Goal: Check status: Check status

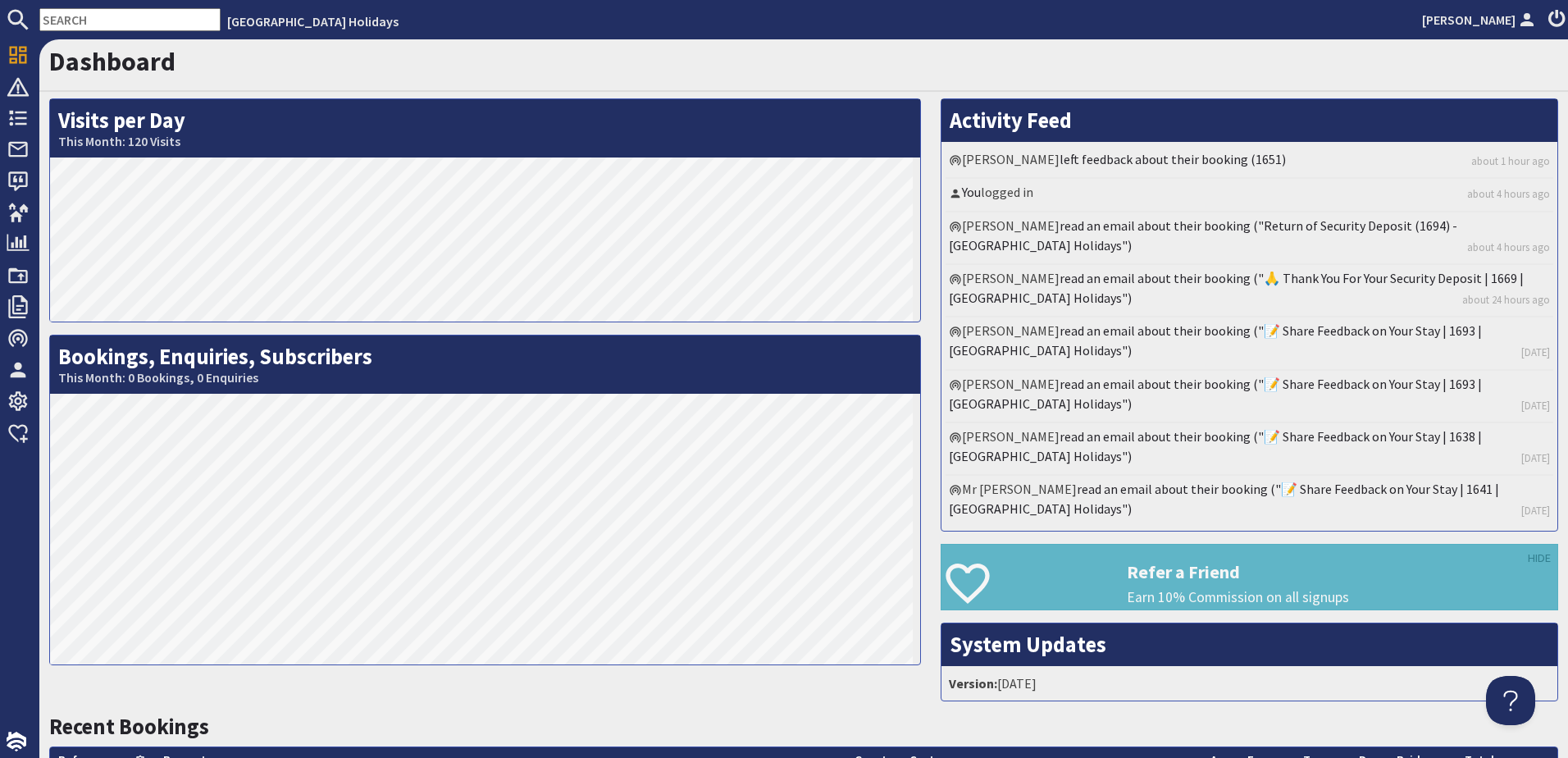
click at [140, 16] on input "text" at bounding box center [130, 20] width 181 height 23
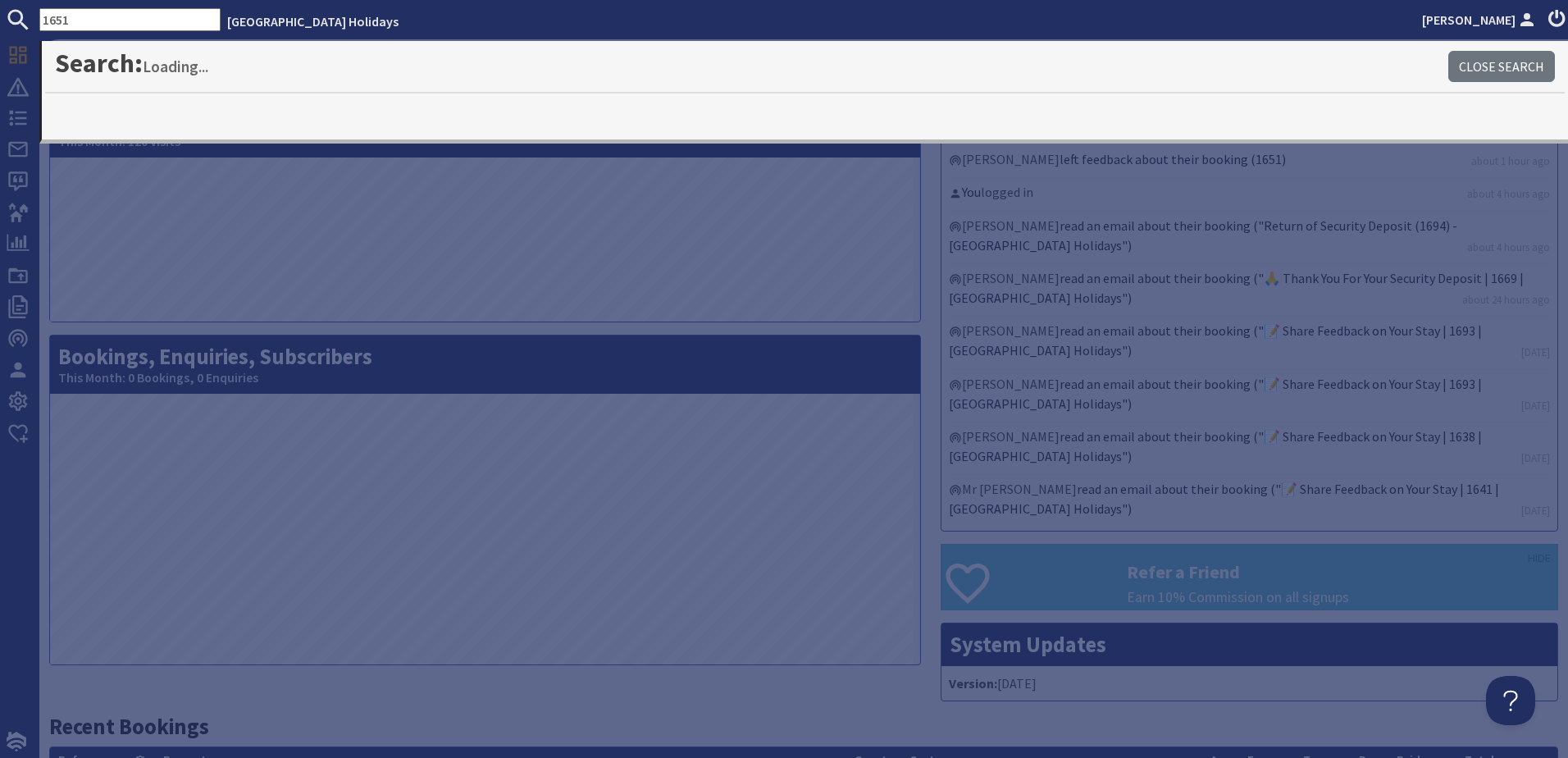
type input "1651"
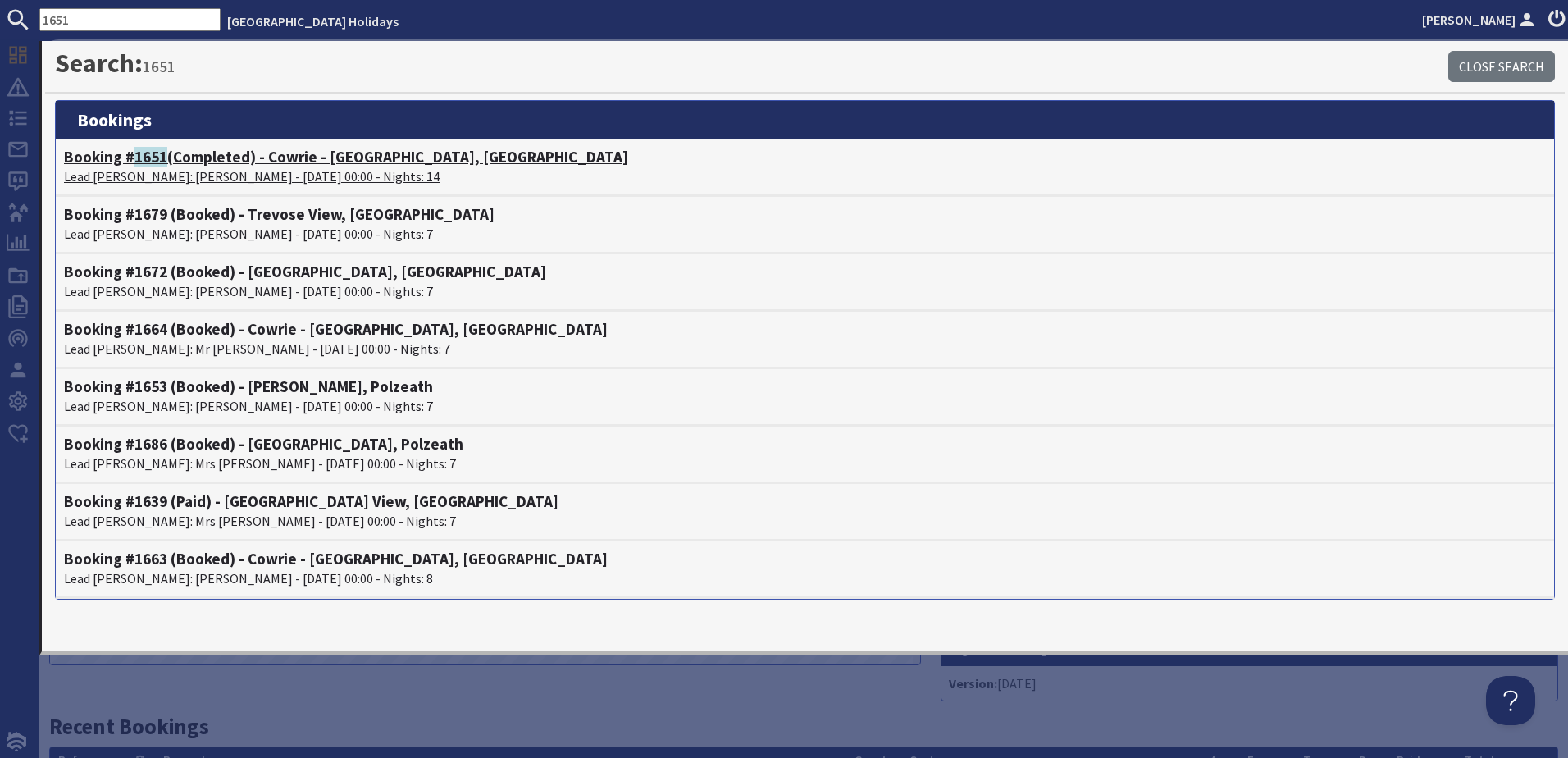
click at [294, 164] on h4 "Booking # 1651 (Completed) - Cowrie - [GEOGRAPHIC_DATA], [GEOGRAPHIC_DATA]" at bounding box center [805, 158] width 1482 height 19
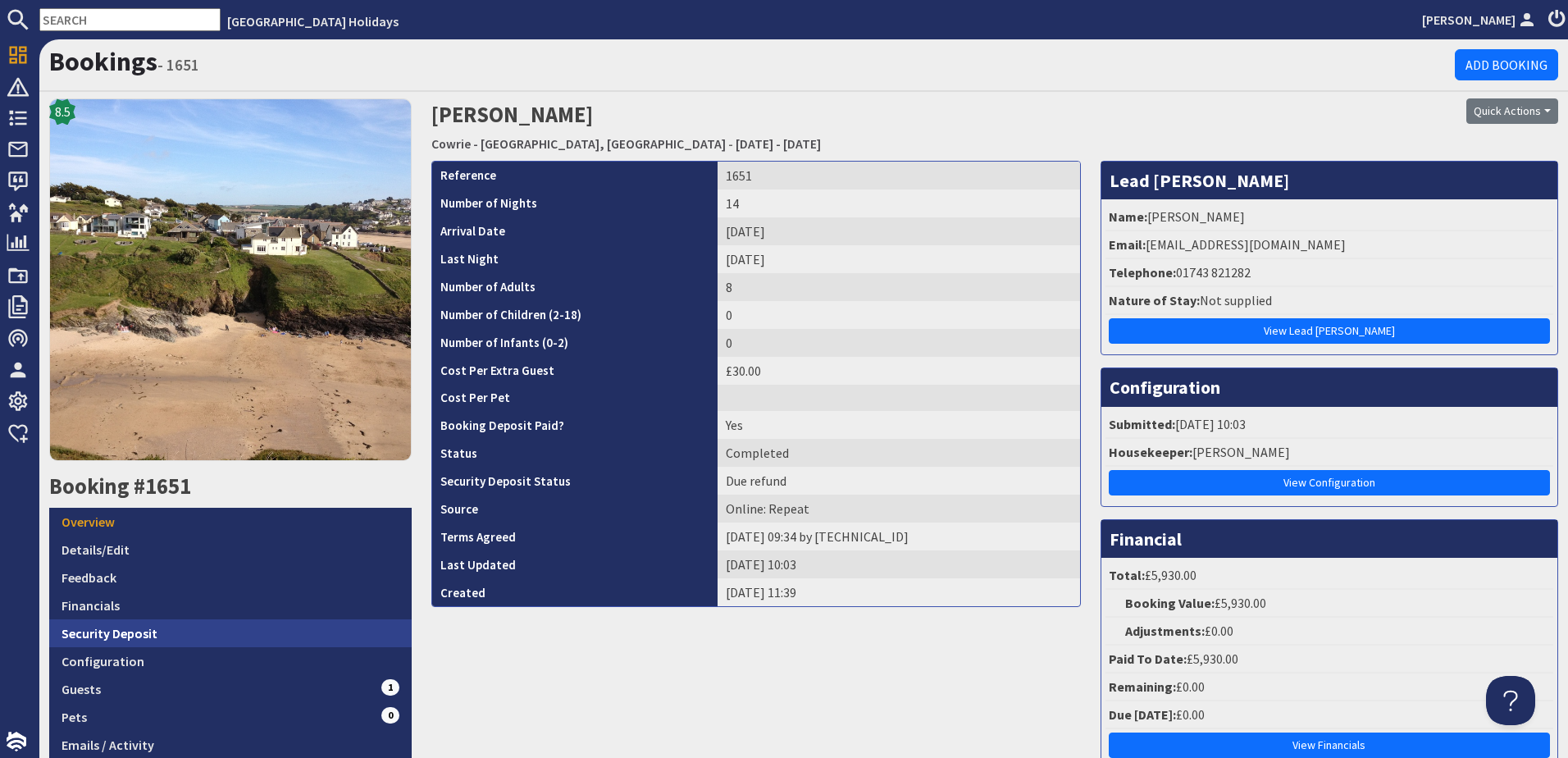
click at [137, 627] on link "Security Deposit" at bounding box center [231, 632] width 363 height 28
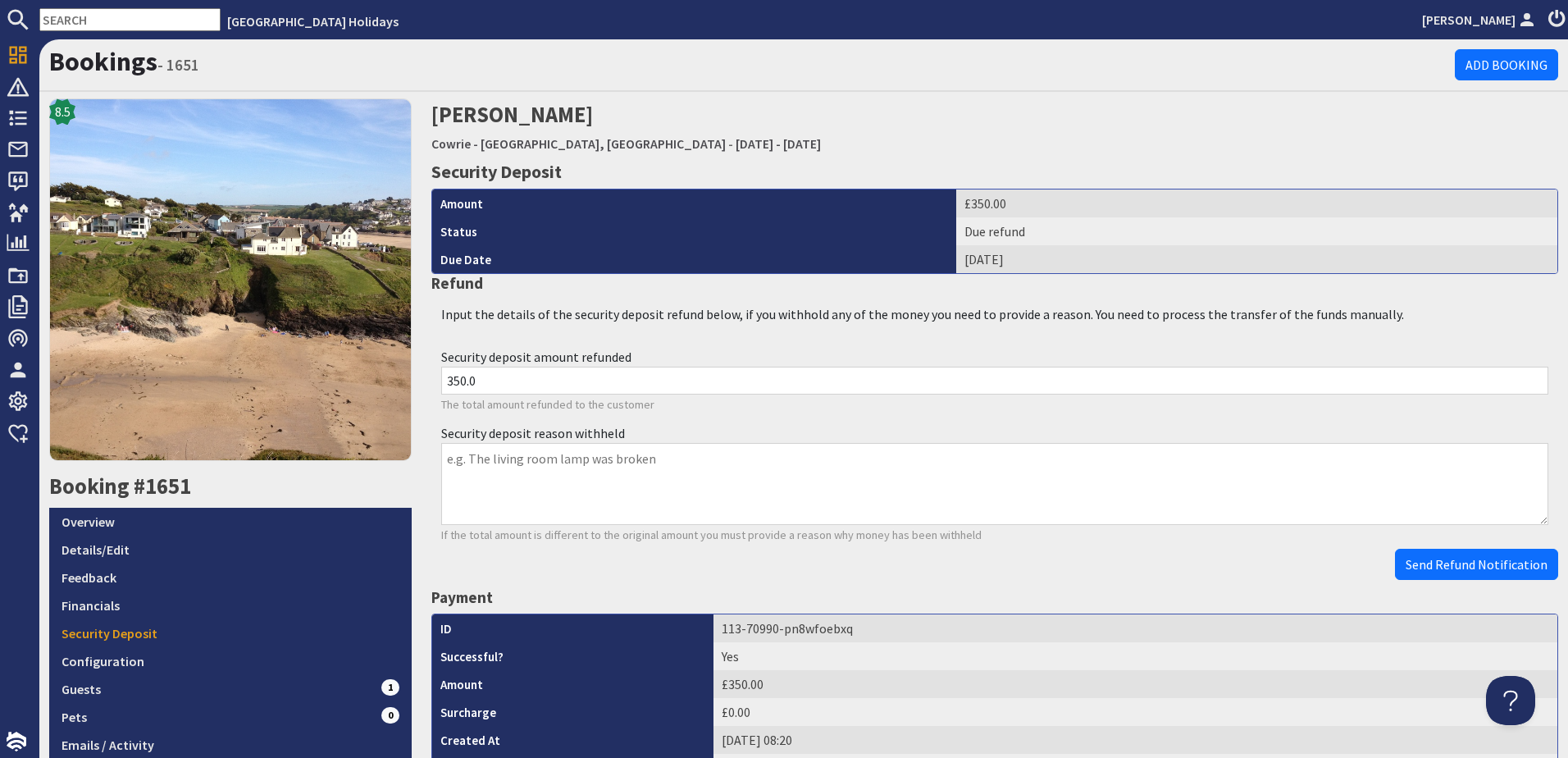
drag, startPoint x: 429, startPoint y: 111, endPoint x: 960, endPoint y: 138, distance: 531.7
click at [960, 138] on h2 "[PERSON_NAME] Cowrie - [GEOGRAPHIC_DATA], [GEOGRAPHIC_DATA] - [DATE] - [DATE]" at bounding box center [804, 127] width 745 height 58
